Goal: Information Seeking & Learning: Learn about a topic

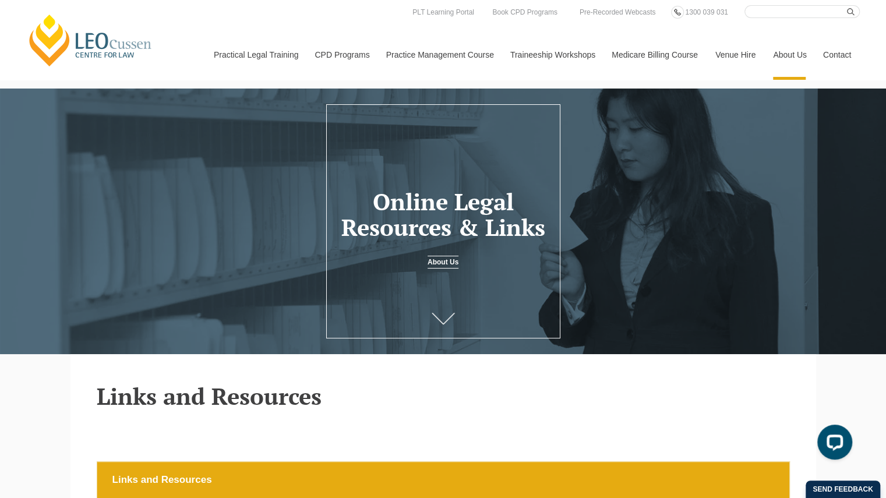
click at [760, 8] on input "Search here" at bounding box center [802, 11] width 115 height 13
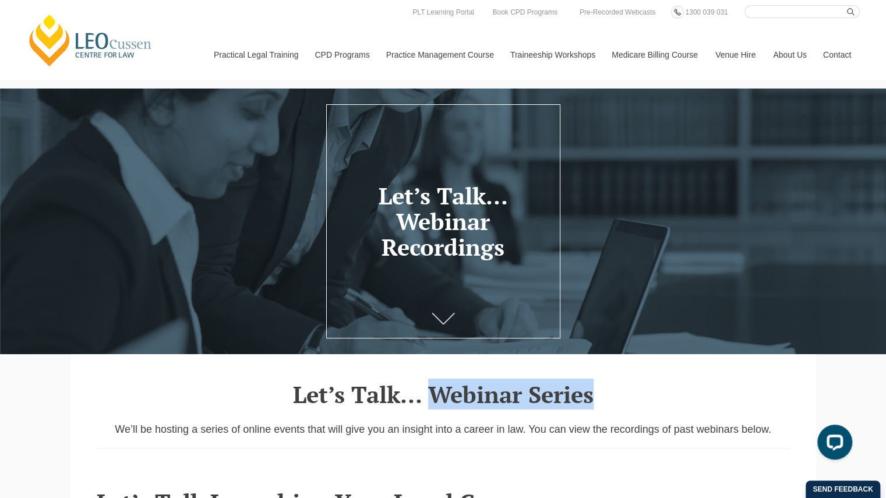
drag, startPoint x: 433, startPoint y: 392, endPoint x: 592, endPoint y: 410, distance: 159.5
click at [592, 407] on h1 "Let’s Talk… Webinar Series" at bounding box center [443, 395] width 693 height 26
